Goal: Task Accomplishment & Management: Manage account settings

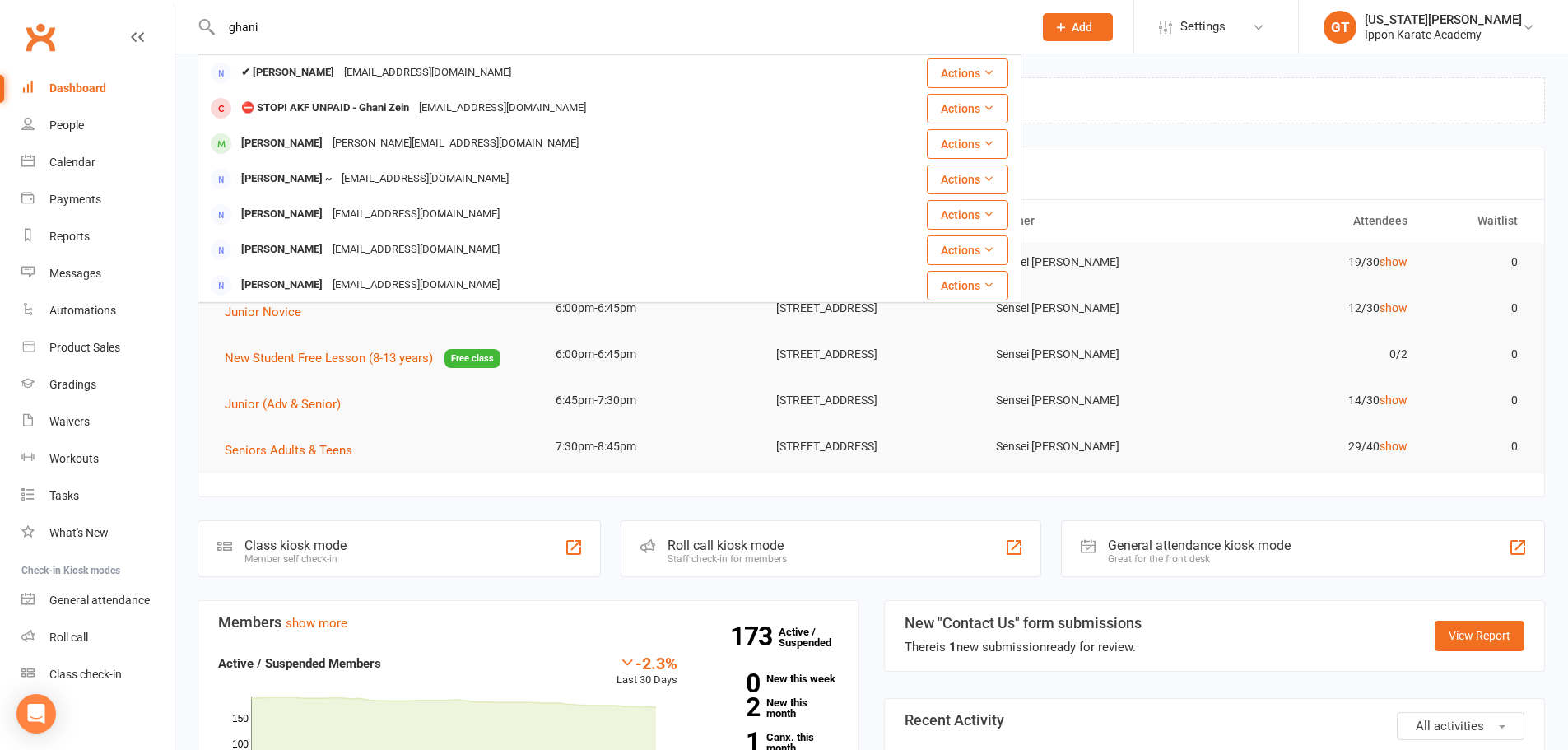
click at [309, 12] on div "ghani ✔ [PERSON_NAME] [EMAIL_ADDRESS][DOMAIN_NAME] Actions ⛔ STOP! AKF UNPAID -…" at bounding box center [609, 26] width 824 height 54
drag, startPoint x: 261, startPoint y: 33, endPoint x: 135, endPoint y: 28, distance: 126.1
click at [140, 4] on header "ghani ✔ [PERSON_NAME] [EMAIL_ADDRESS][DOMAIN_NAME] Actions ⛔ STOP! AKF UNPAID -…" at bounding box center [784, 4] width 1568 height 0
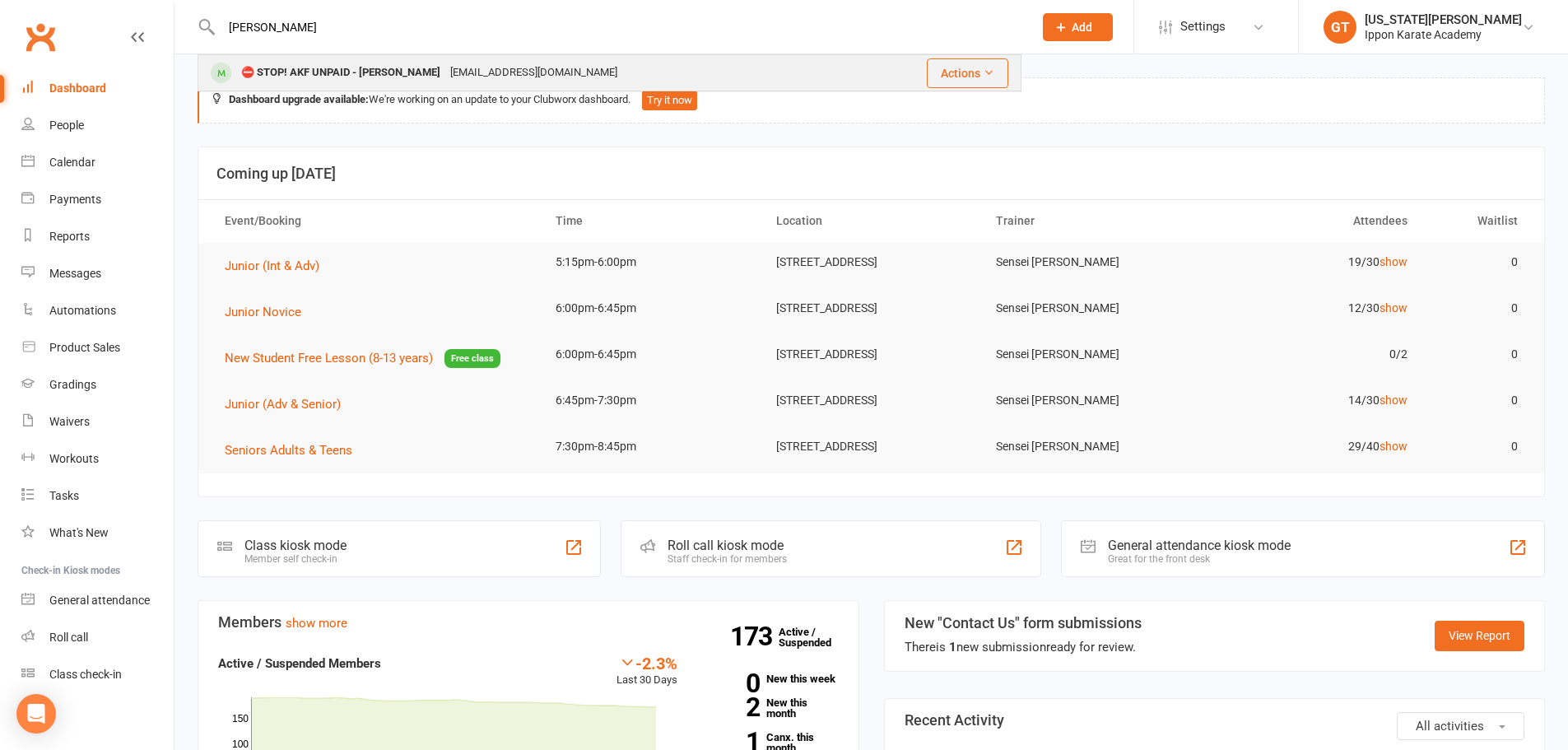
type input "[PERSON_NAME]"
click at [320, 69] on div "⛔ STOP! AKF UNPAID - [PERSON_NAME]" at bounding box center [340, 73] width 209 height 24
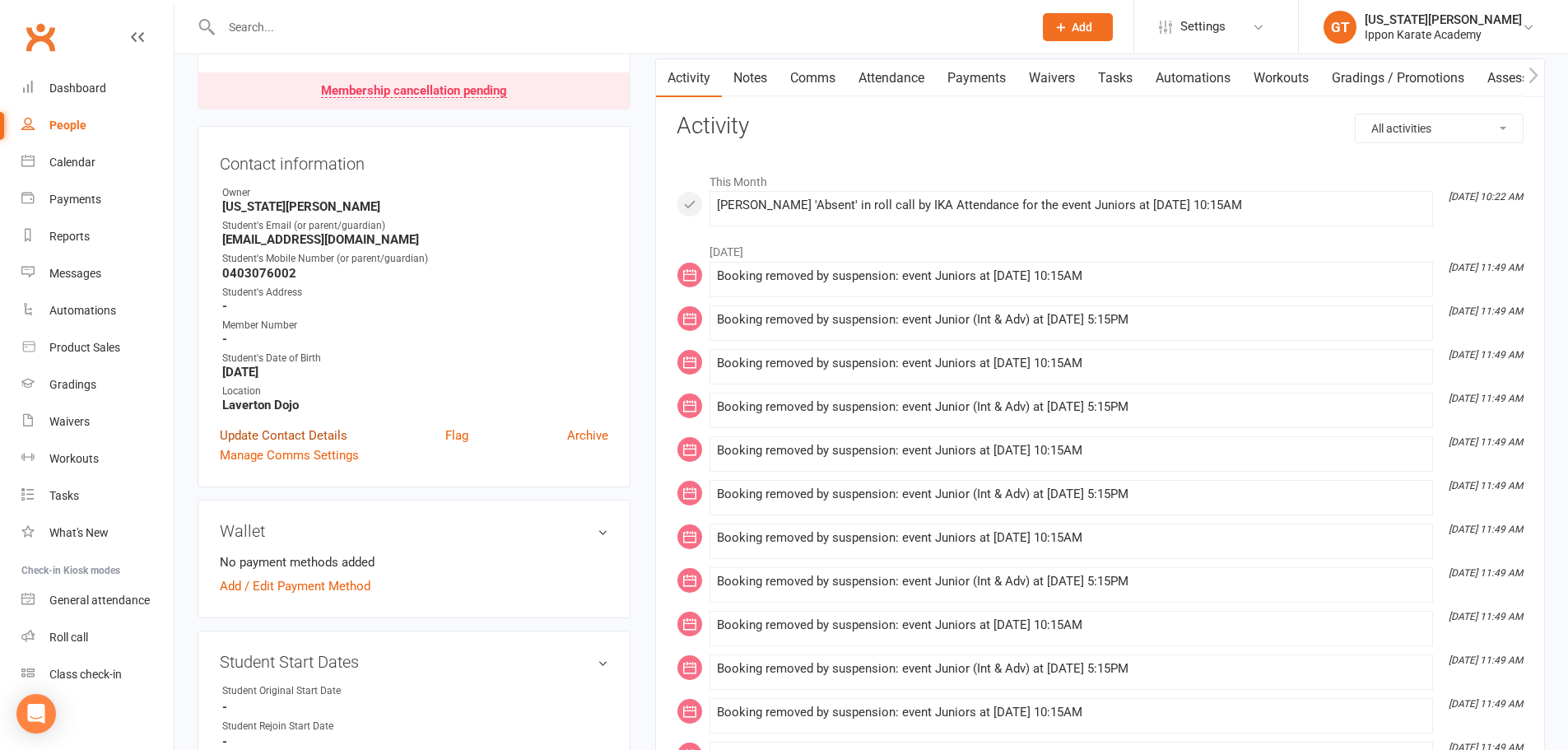
click at [308, 425] on link "Update Contact Details" at bounding box center [283, 435] width 127 height 20
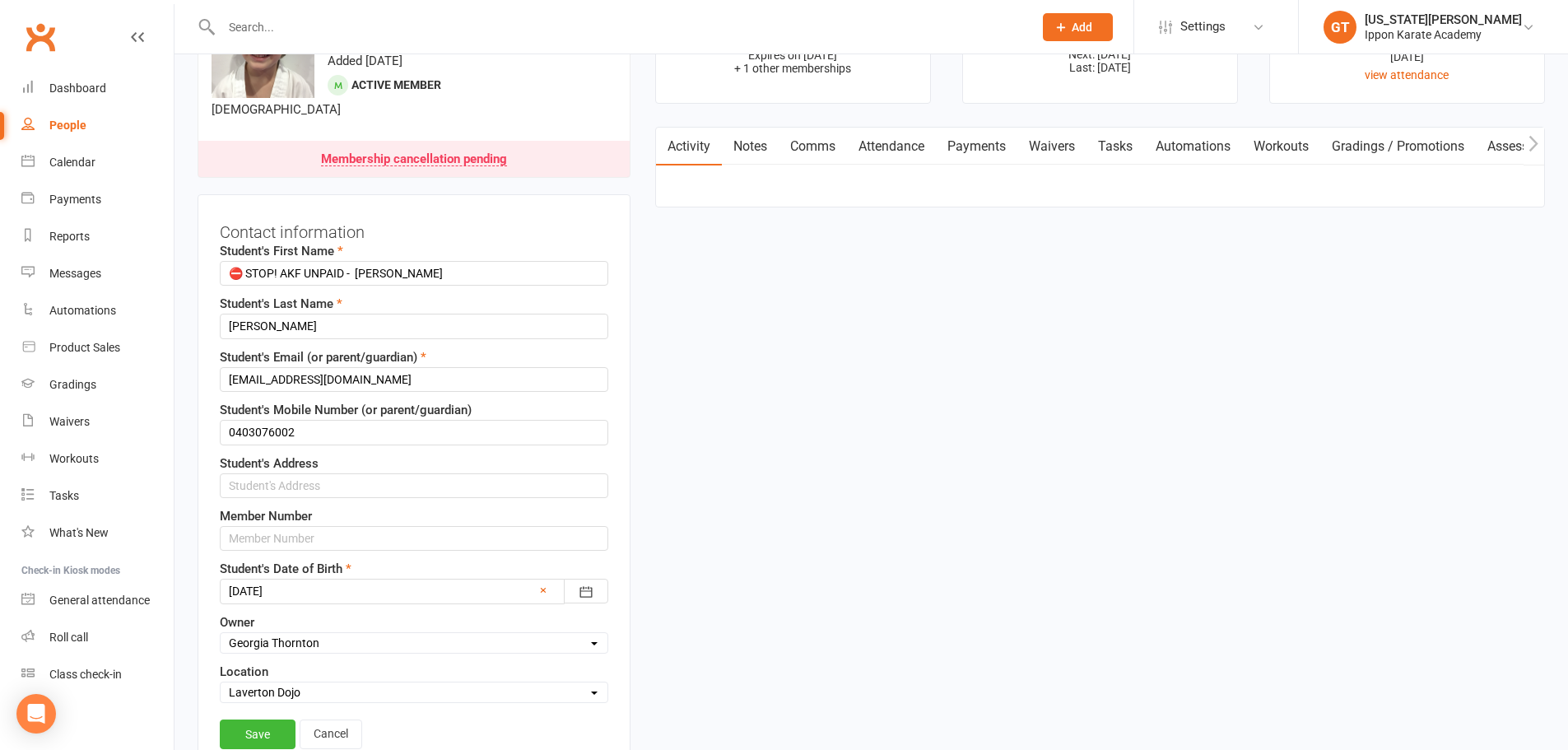
scroll to position [78, 0]
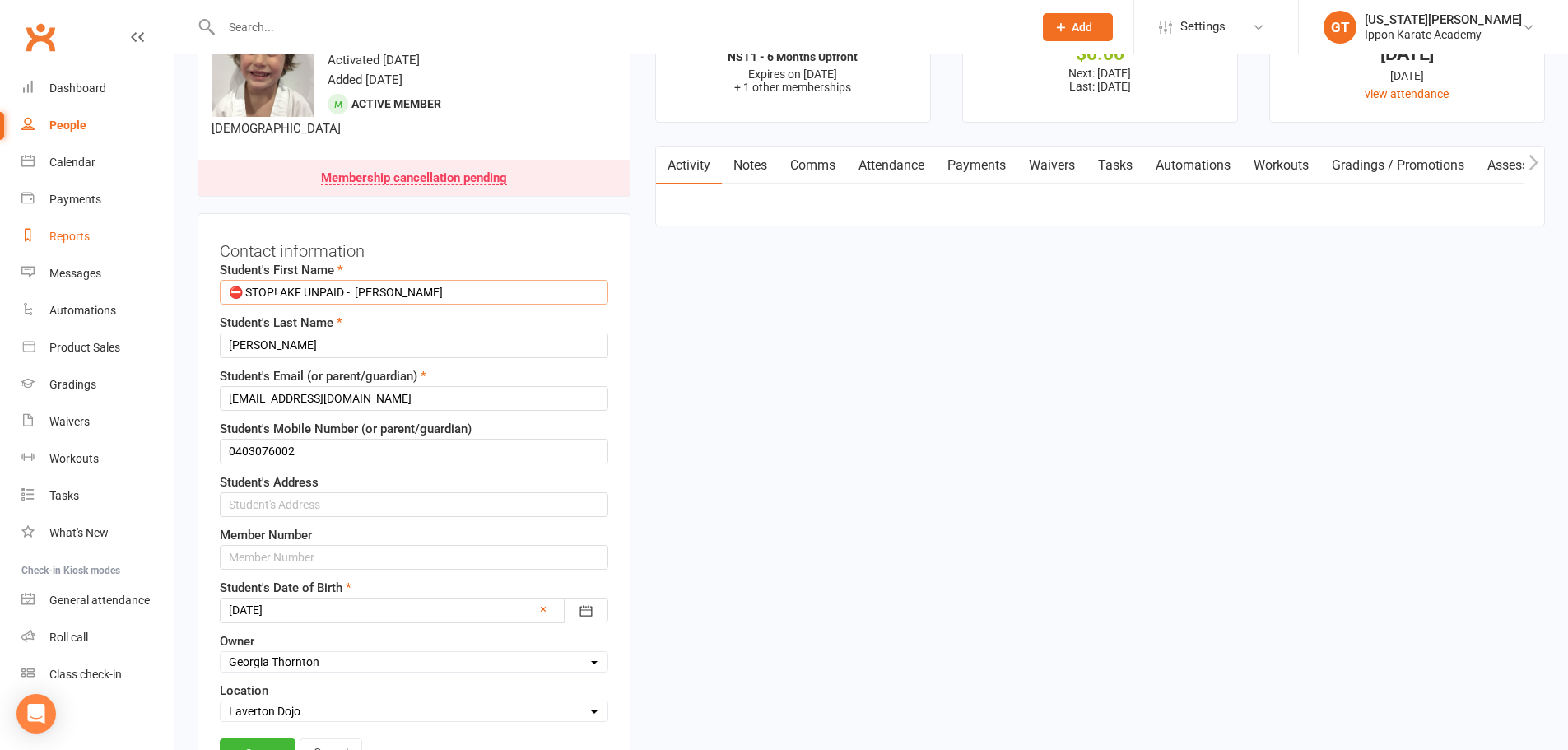
drag, startPoint x: 360, startPoint y: 277, endPoint x: 40, endPoint y: 254, distance: 320.8
type input "[PERSON_NAME]"
click at [264, 738] on link "Save" at bounding box center [258, 753] width 76 height 30
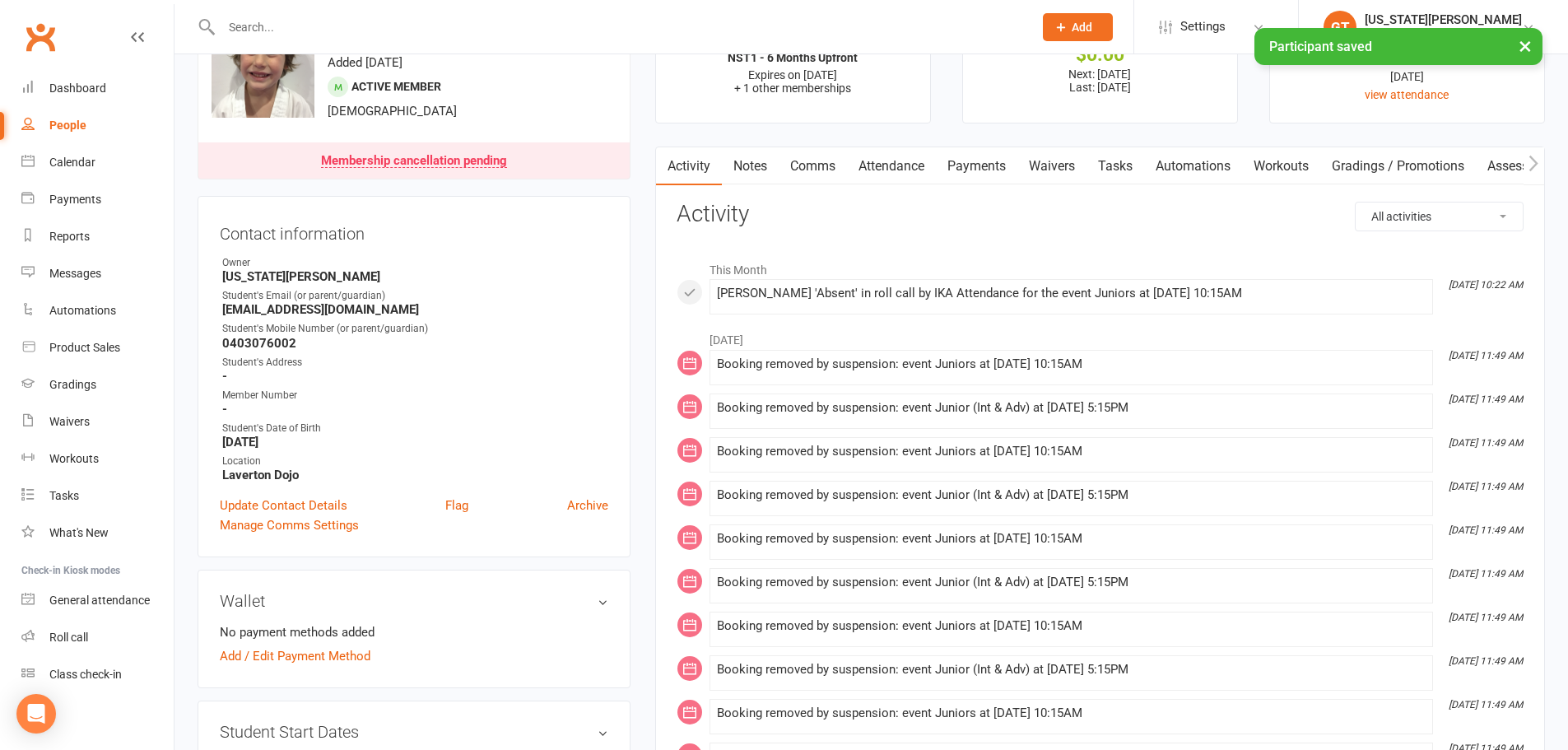
scroll to position [0, 0]
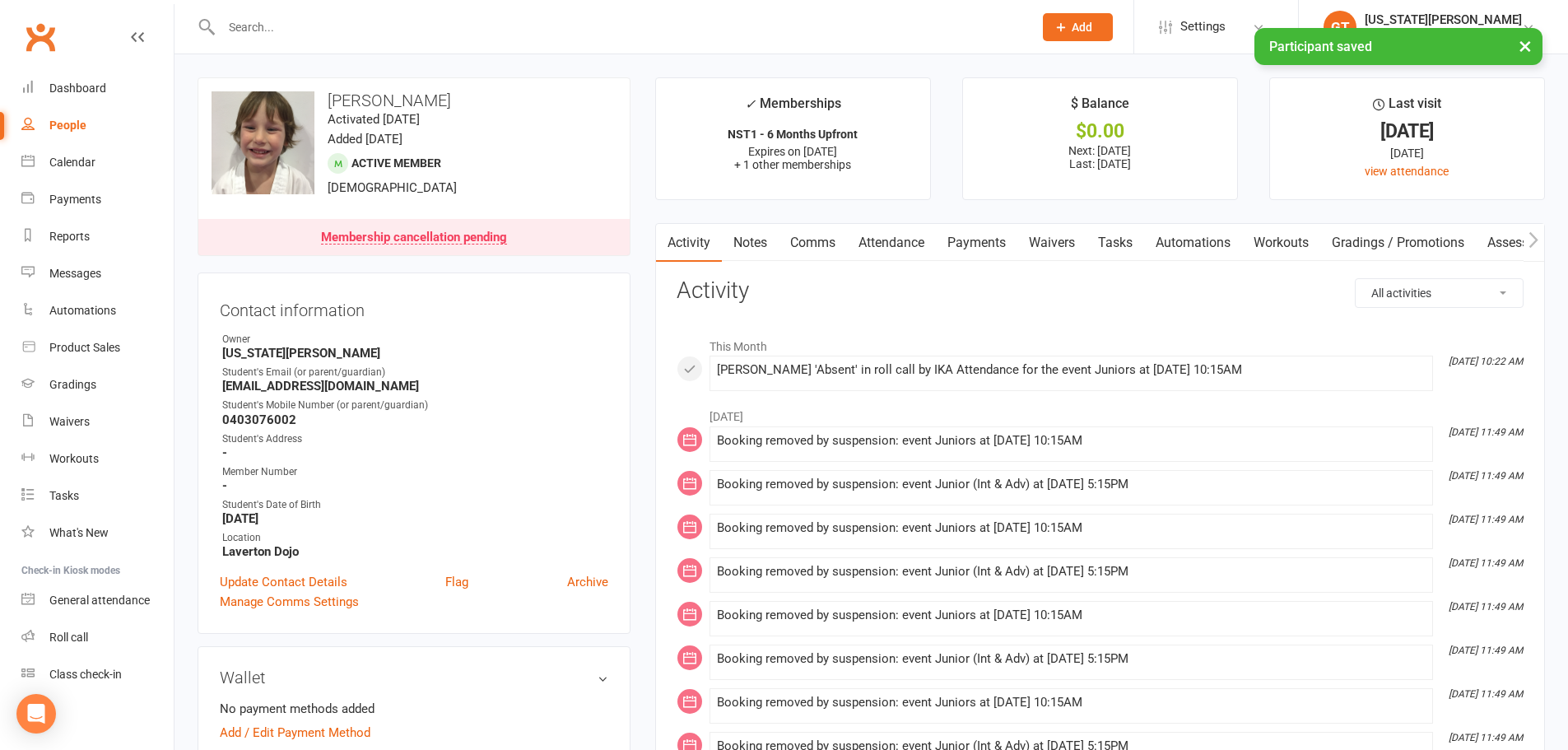
click at [325, 28] on div "× Participant saved" at bounding box center [773, 28] width 1547 height 0
click at [313, 21] on input "text" at bounding box center [618, 27] width 805 height 23
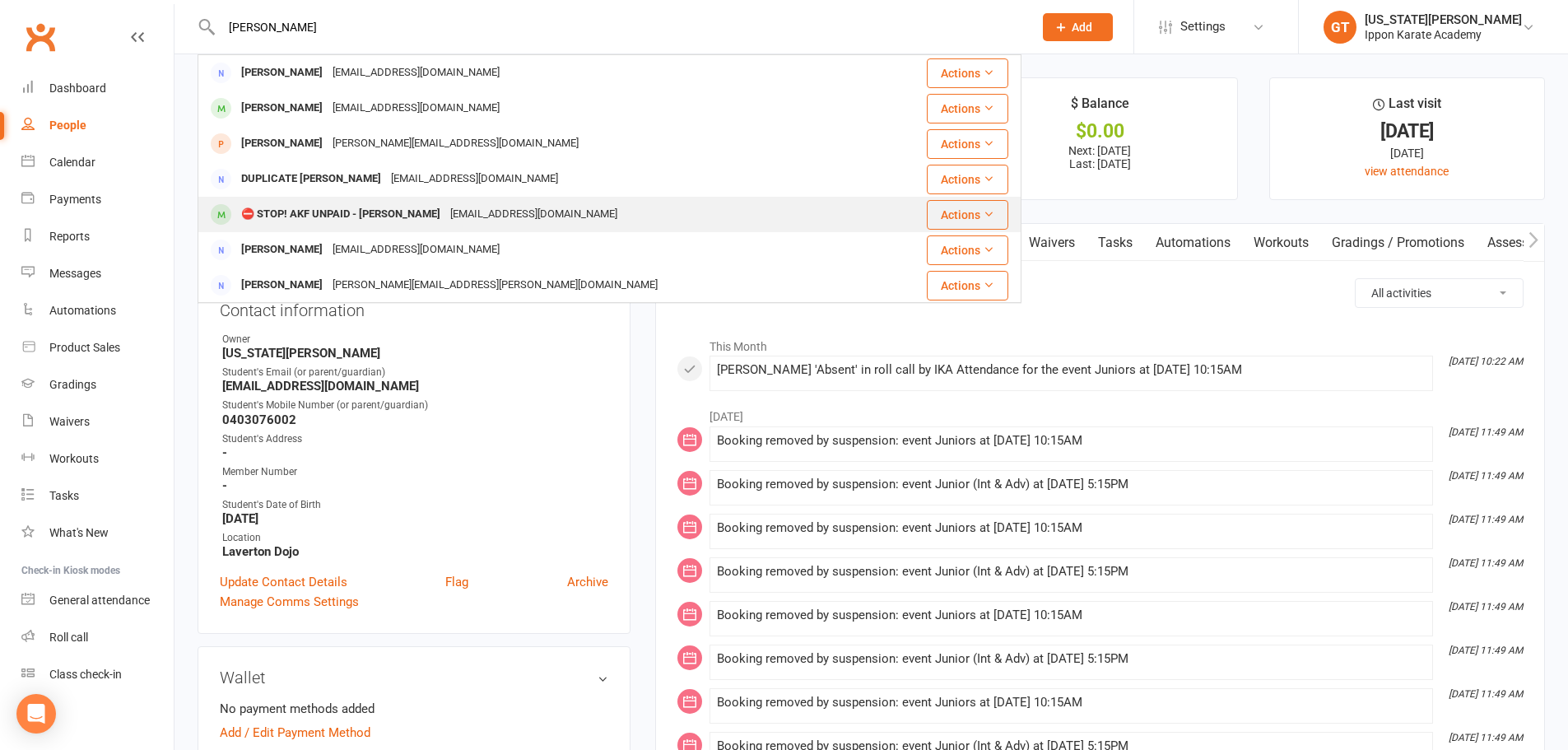
type input "[PERSON_NAME]"
click at [349, 221] on div "⛔ STOP! AKF UNPAID - [PERSON_NAME]" at bounding box center [340, 214] width 209 height 24
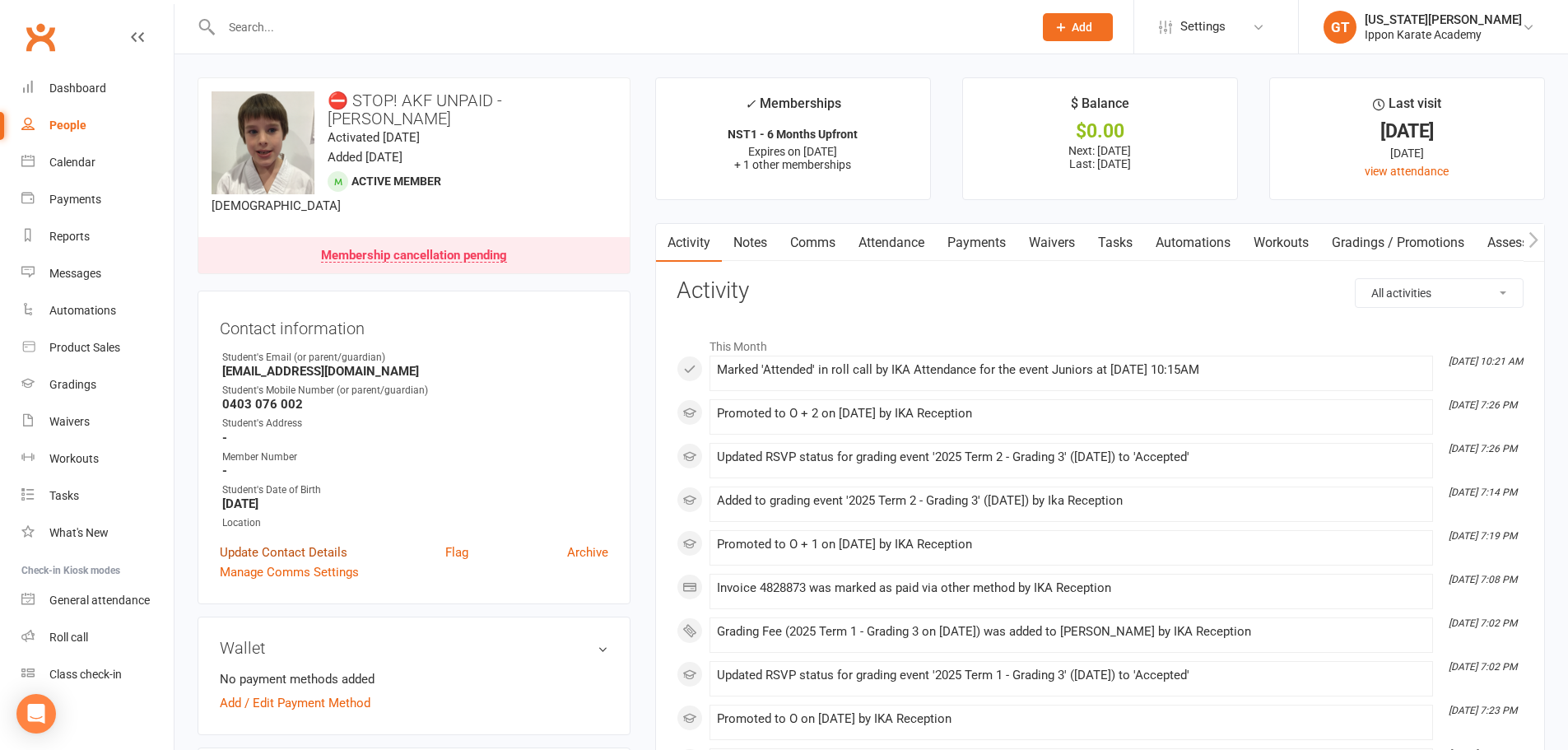
click at [272, 543] on link "Update Contact Details" at bounding box center [283, 553] width 127 height 20
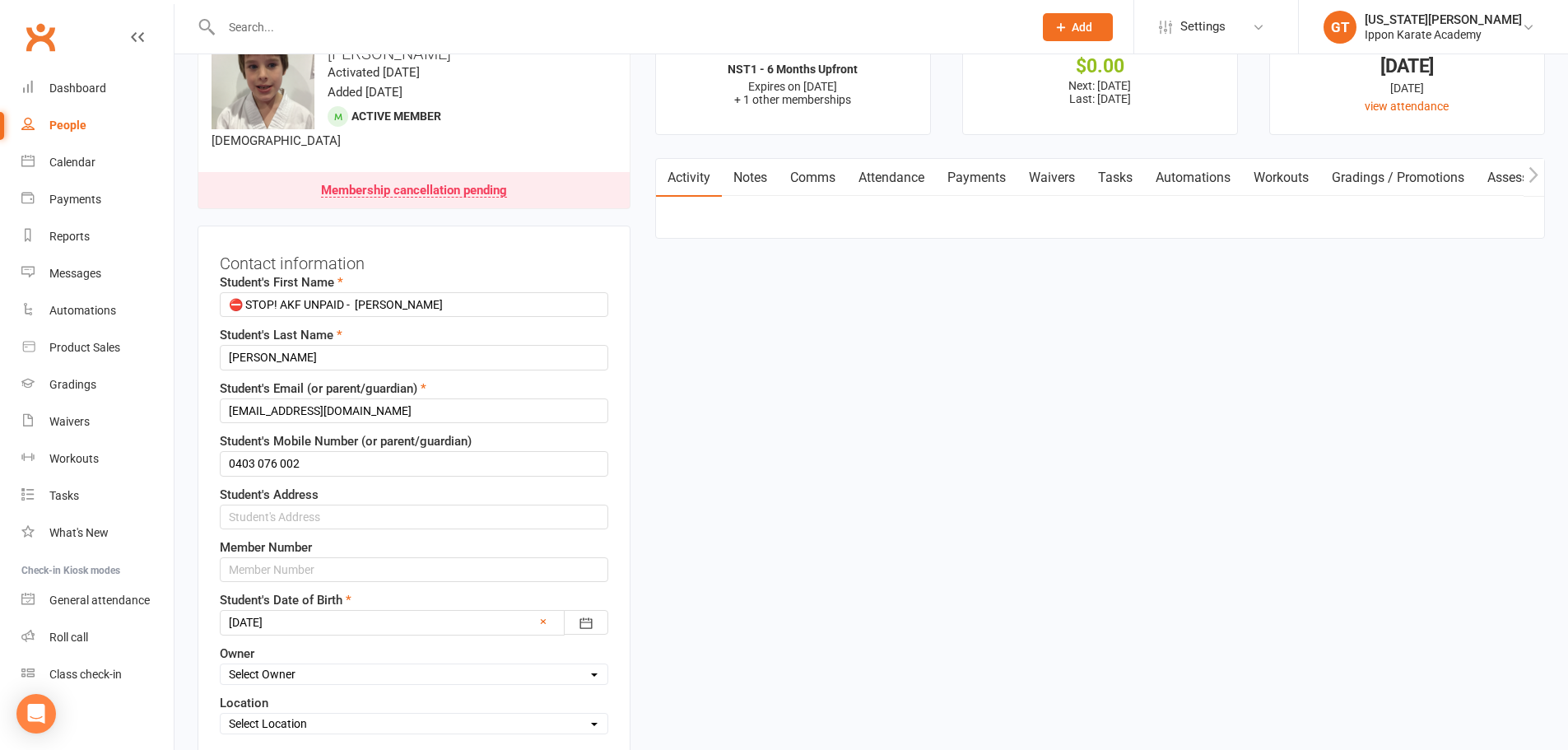
scroll to position [78, 0]
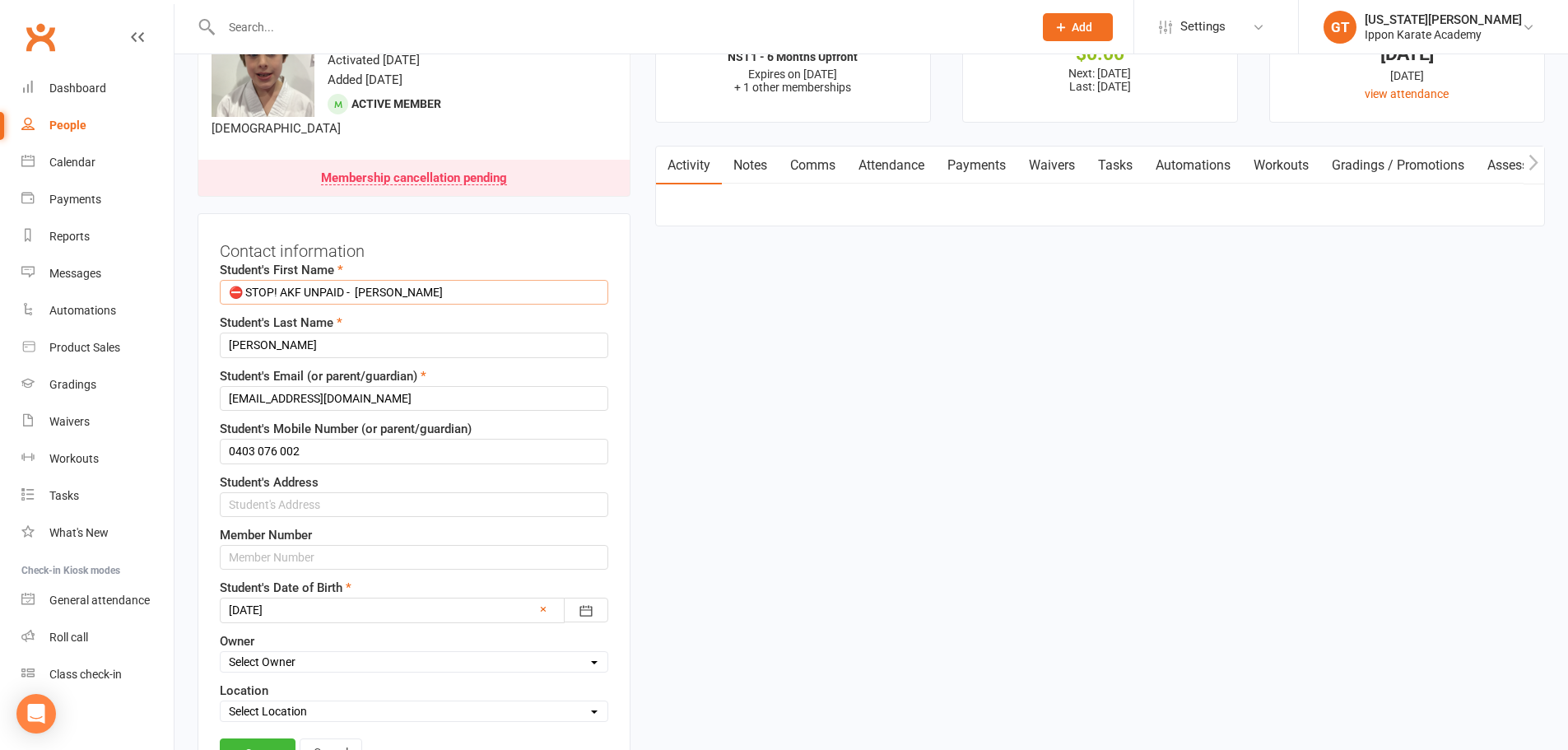
drag, startPoint x: 358, startPoint y: 274, endPoint x: 163, endPoint y: 269, distance: 195.1
type input "[PERSON_NAME]"
click at [261, 738] on link "Save" at bounding box center [258, 753] width 76 height 30
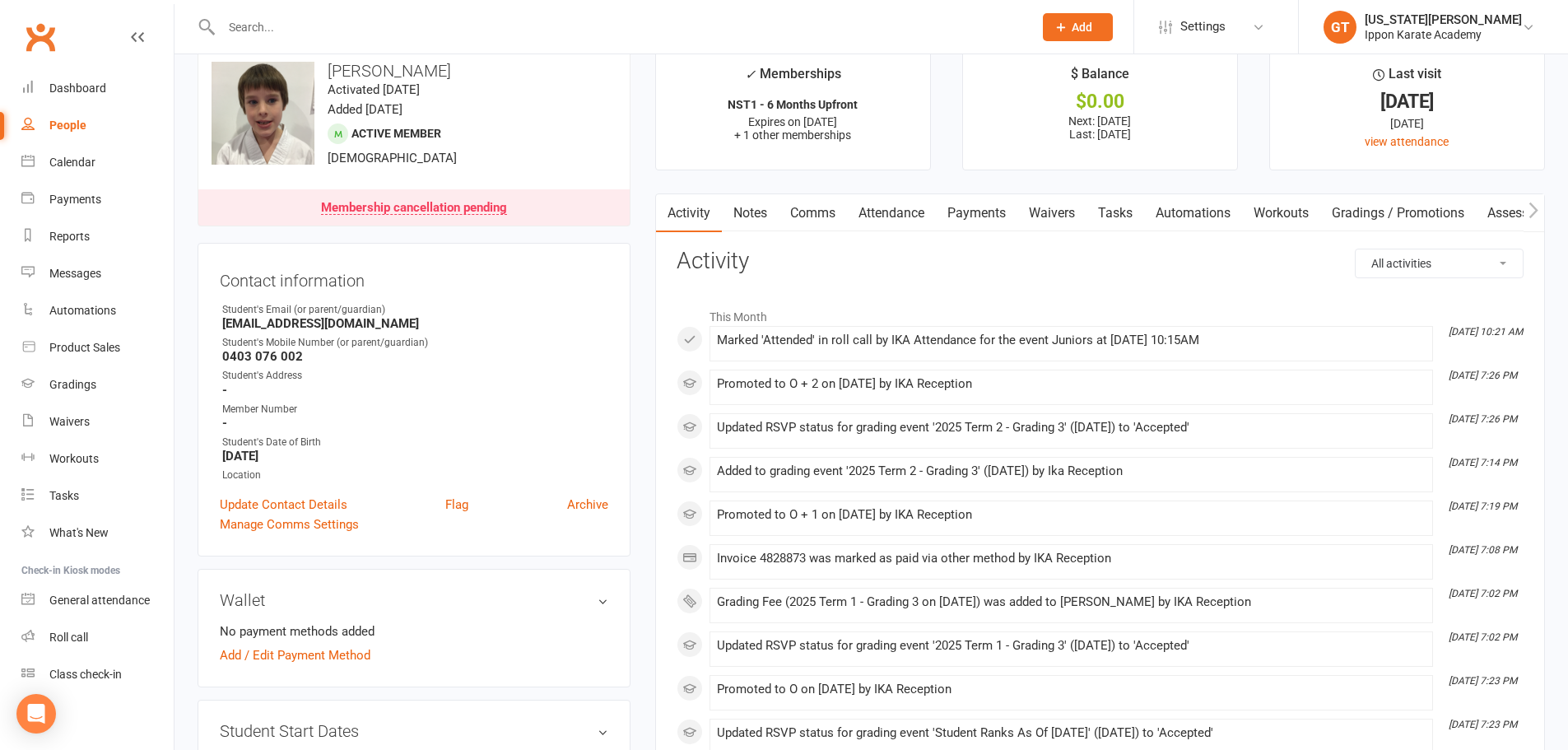
scroll to position [0, 0]
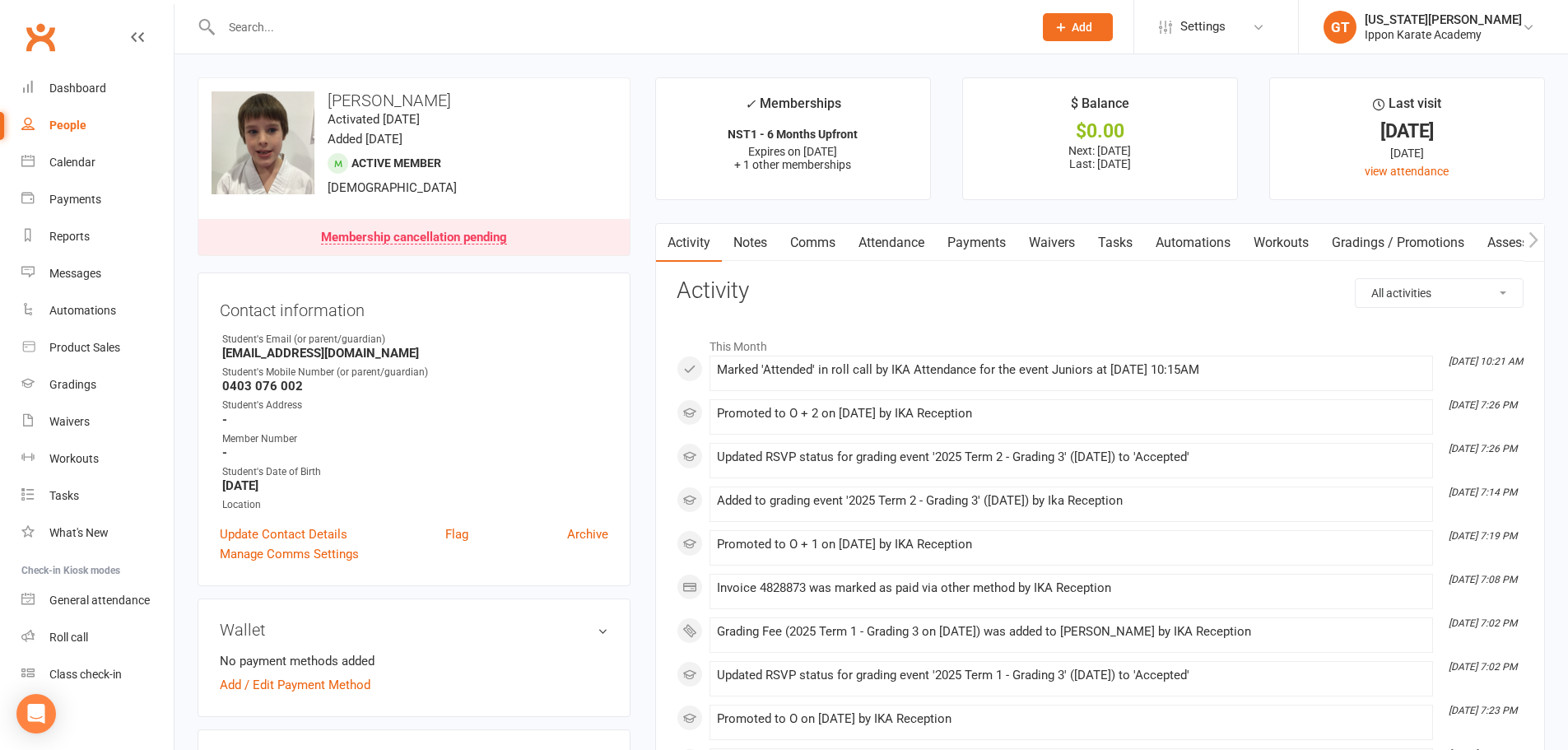
click at [292, 33] on input "text" at bounding box center [618, 27] width 805 height 23
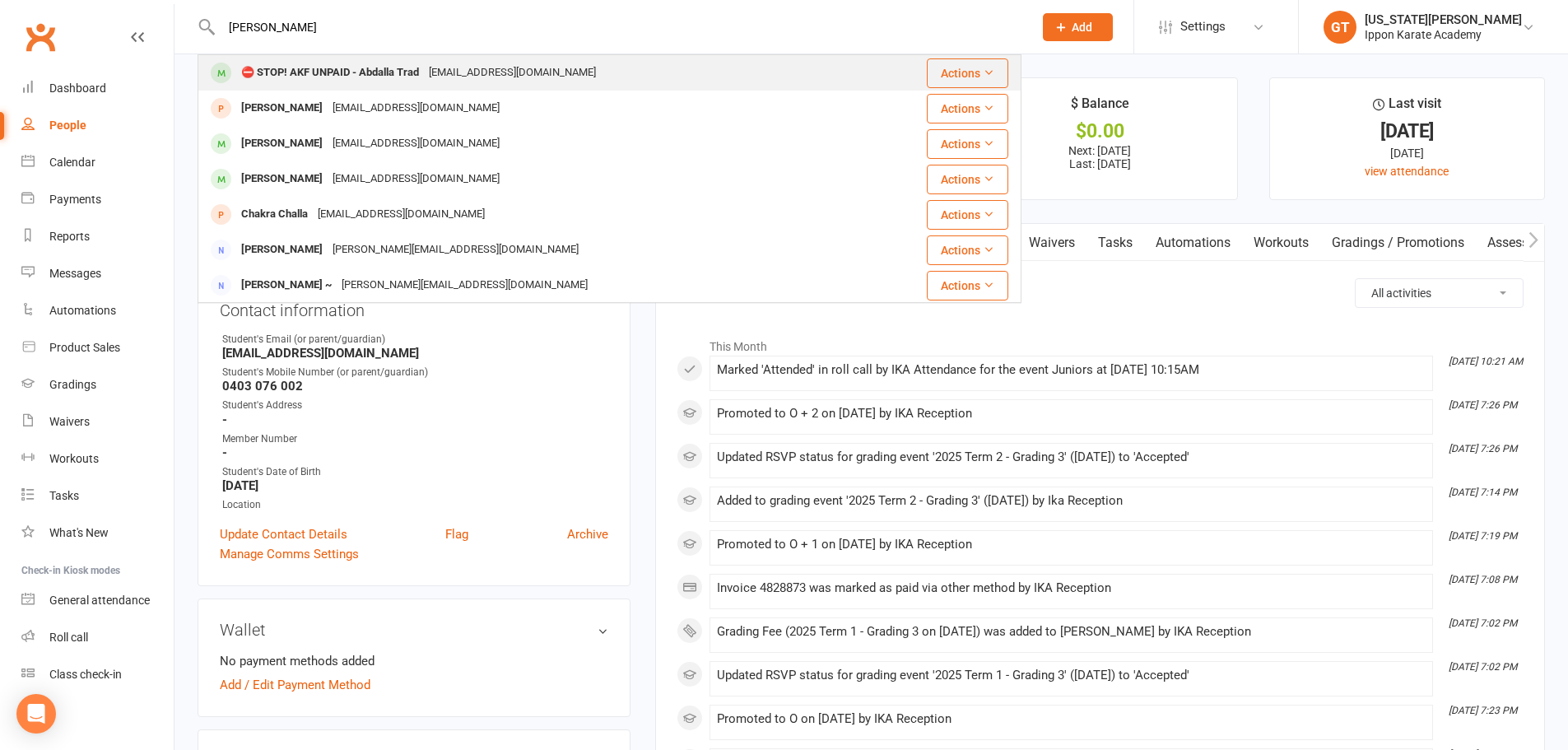
type input "[PERSON_NAME]"
click at [366, 74] on div "⛔ STOP! AKF UNPAID - Abdalla Trad" at bounding box center [329, 73] width 187 height 24
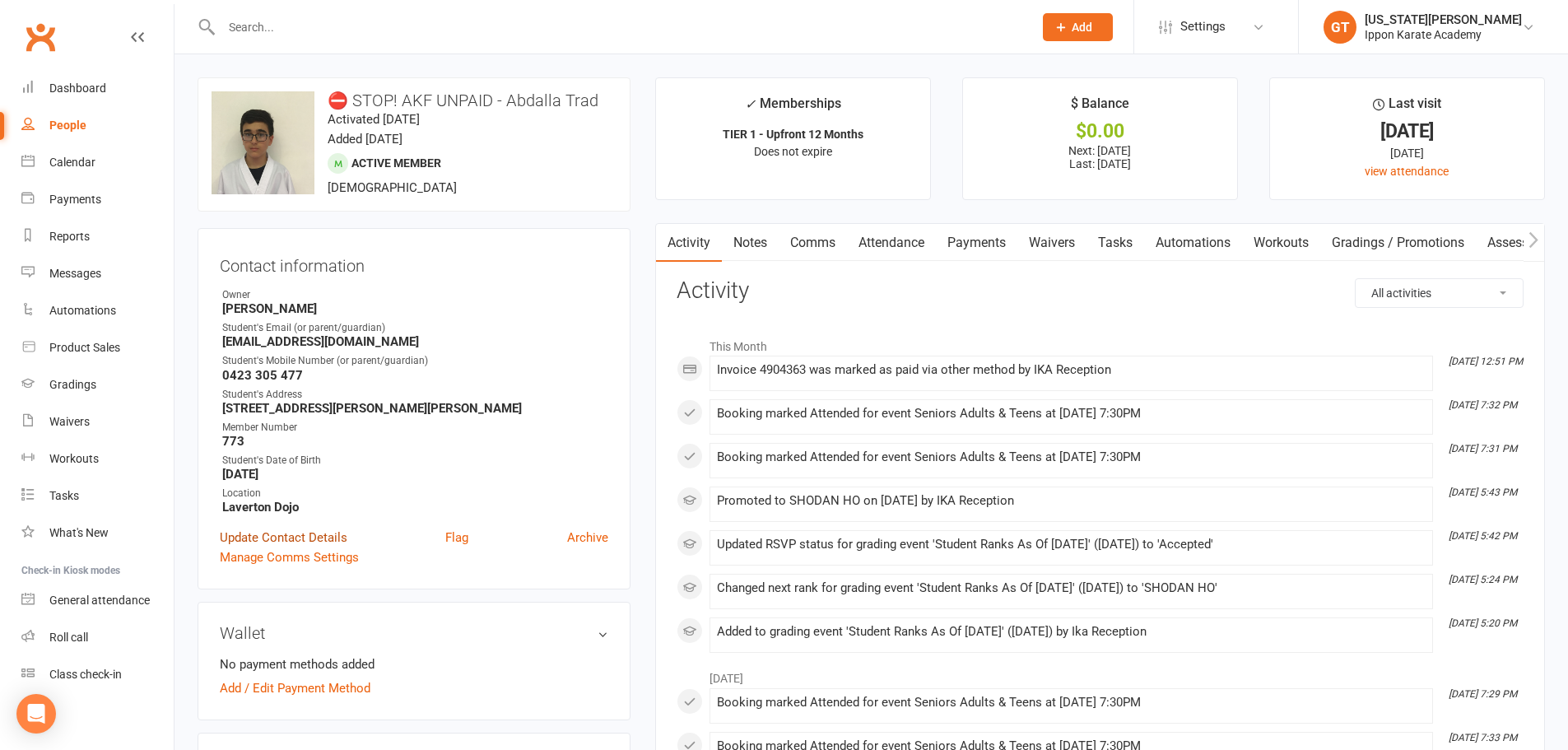
click at [318, 533] on link "Update Contact Details" at bounding box center [283, 538] width 127 height 20
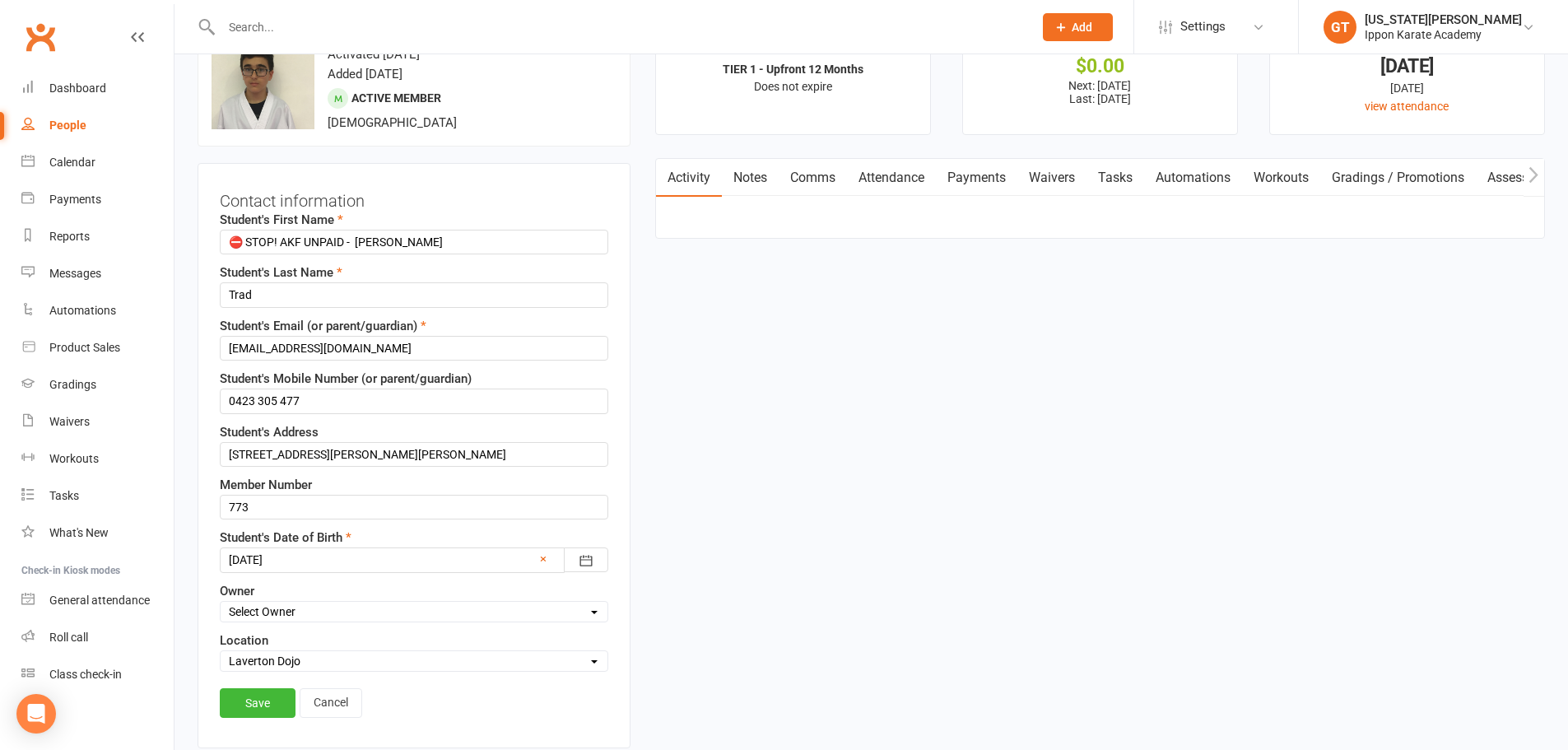
scroll to position [78, 0]
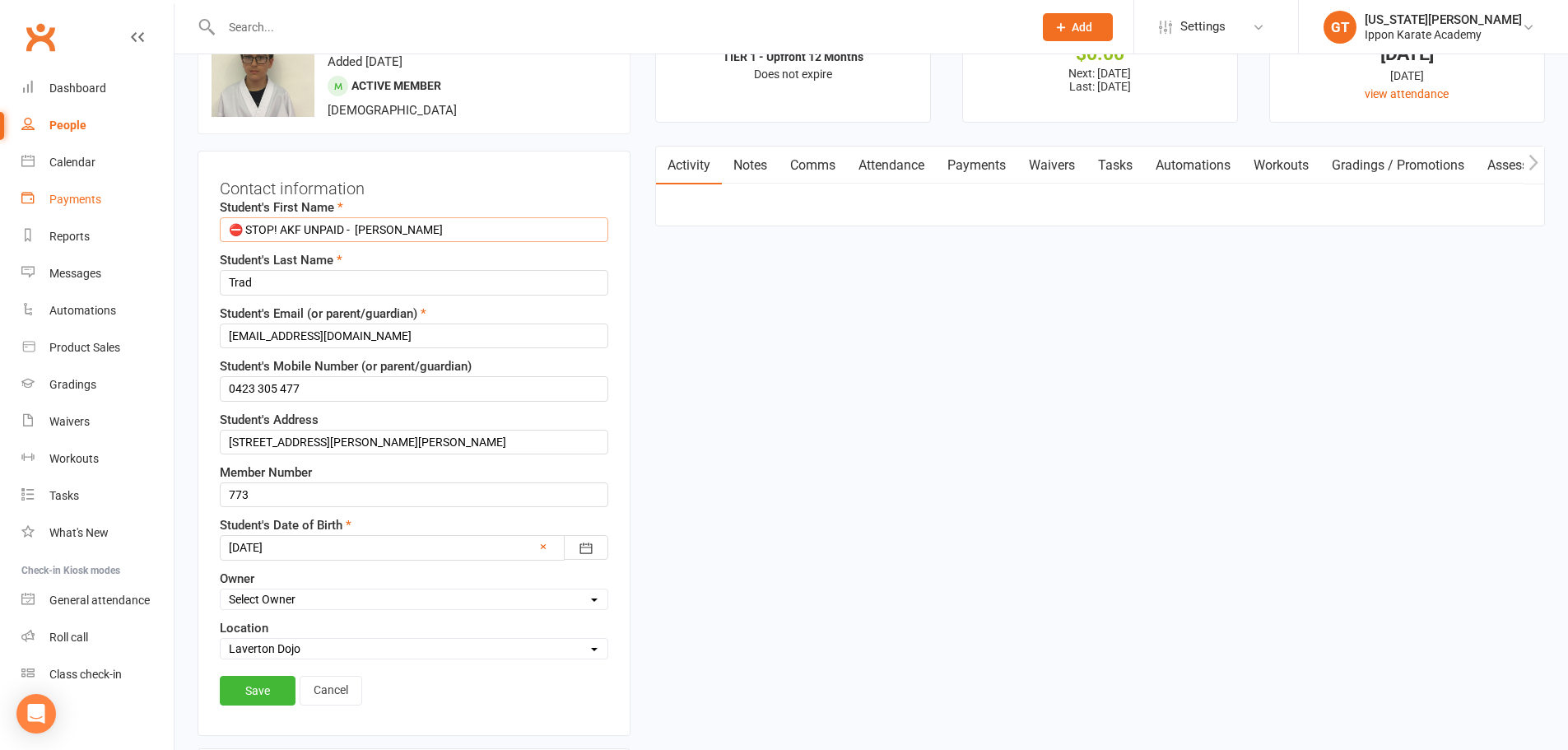
drag, startPoint x: 358, startPoint y: 229, endPoint x: 64, endPoint y: 211, distance: 294.6
type input "[PERSON_NAME]"
click at [265, 695] on link "Save" at bounding box center [258, 691] width 76 height 30
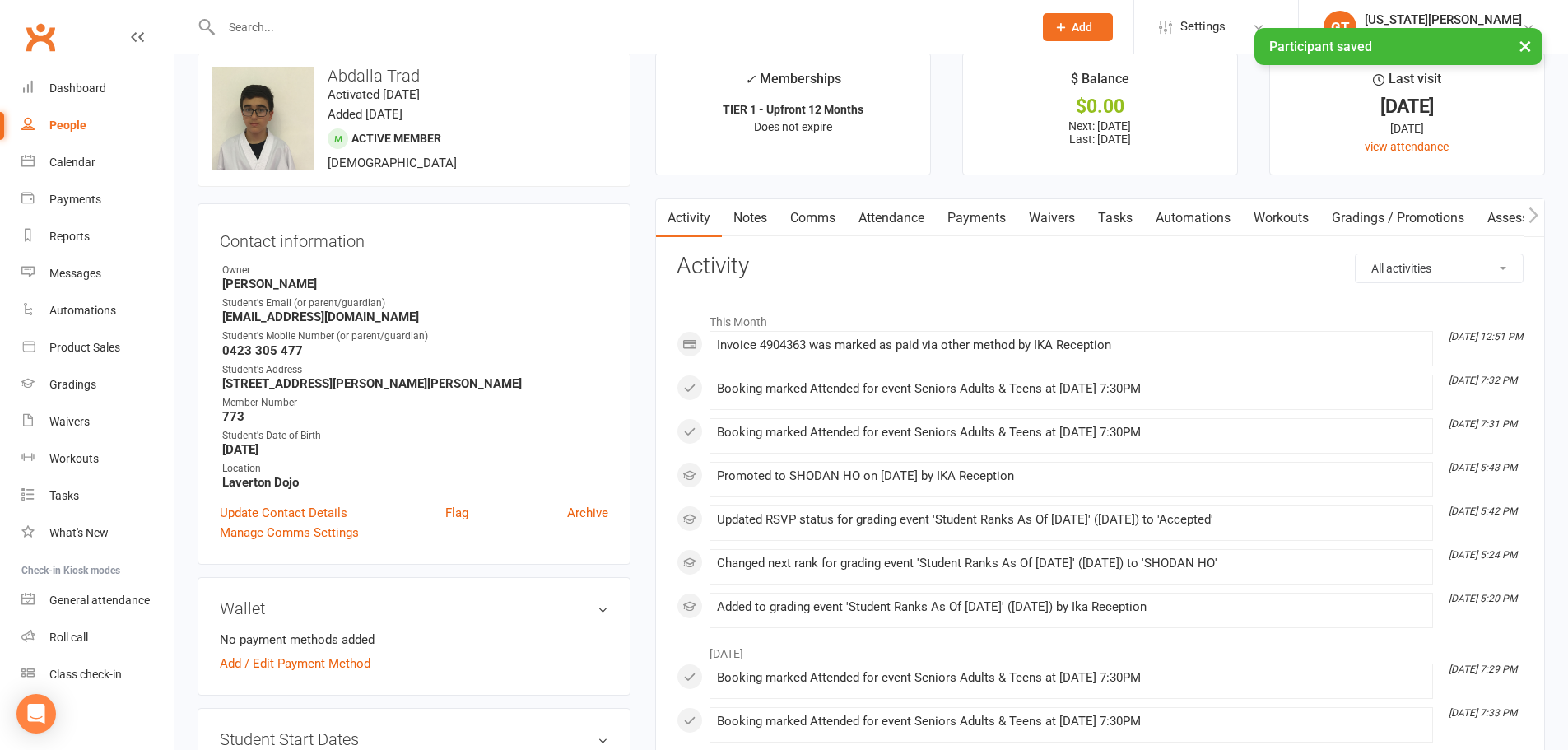
scroll to position [0, 0]
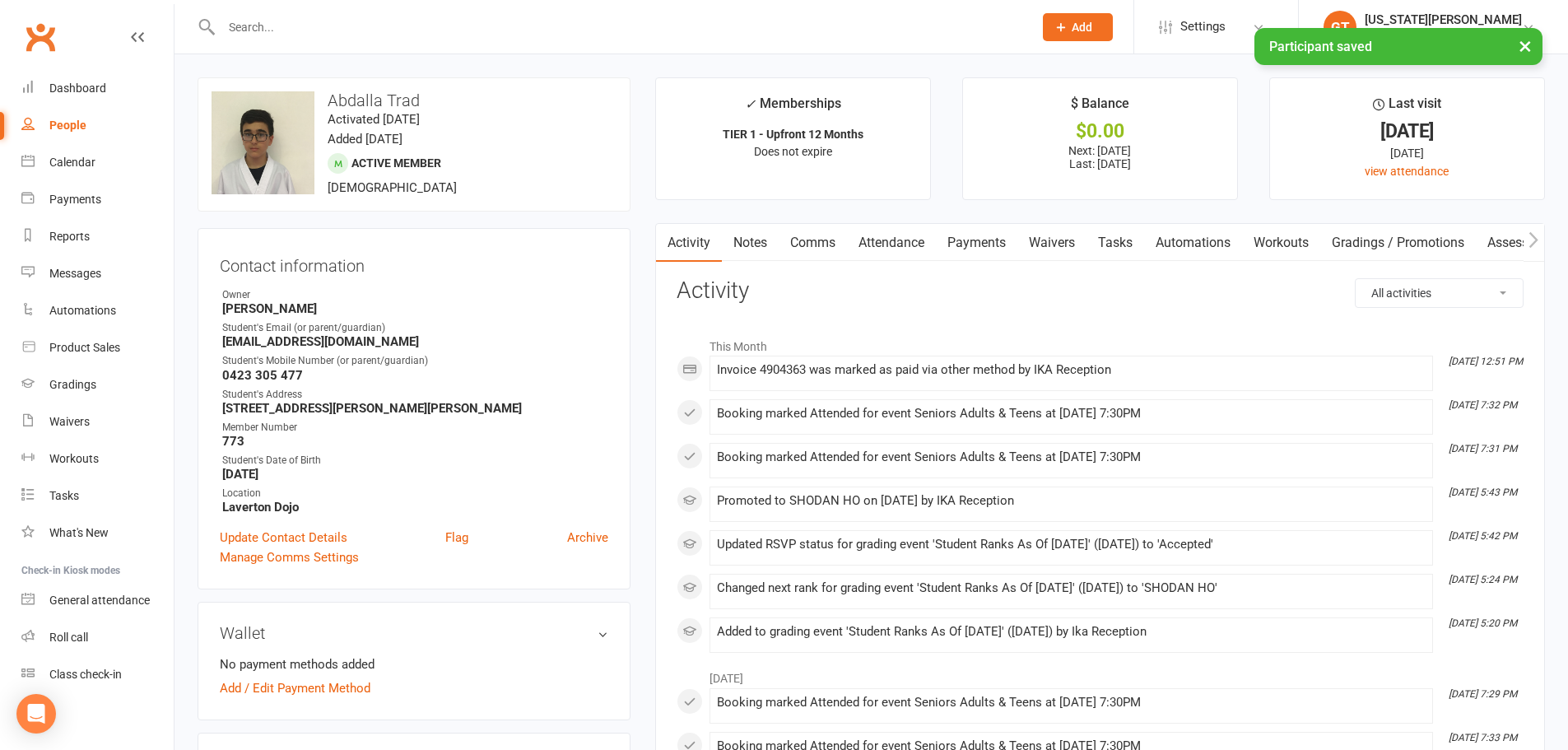
click at [255, 28] on div "× Participant saved" at bounding box center [773, 28] width 1547 height 0
click at [260, 26] on input "text" at bounding box center [618, 27] width 805 height 23
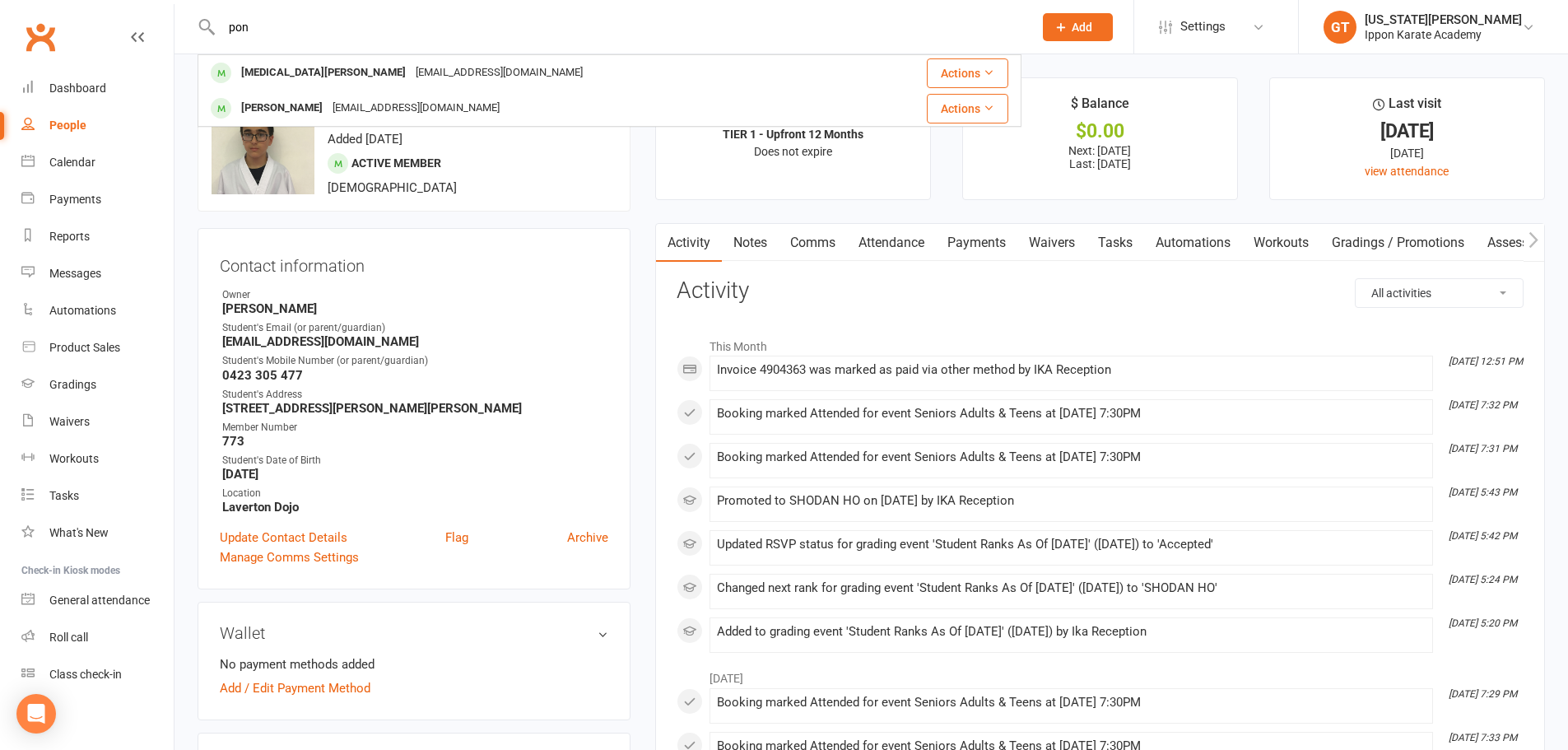
type input "pon"
click at [613, 326] on div "Contact information Owner [PERSON_NAME] Student's Email (or parent/guardian) [E…" at bounding box center [414, 409] width 433 height 362
